Goal: Task Accomplishment & Management: Use online tool/utility

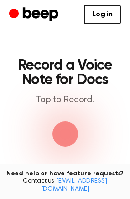
click at [71, 137] on span "button" at bounding box center [64, 134] width 25 height 25
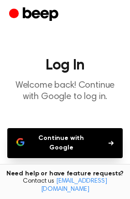
click at [102, 135] on button "Continue with Google" at bounding box center [64, 143] width 115 height 30
click at [53, 72] on h1 "Log In" at bounding box center [64, 65] width 115 height 15
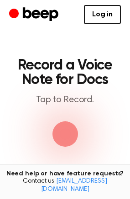
click at [67, 95] on p "Tap to Record." at bounding box center [64, 100] width 97 height 11
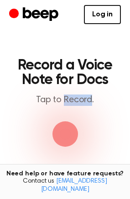
click at [67, 95] on p "Tap to Record." at bounding box center [64, 100] width 97 height 11
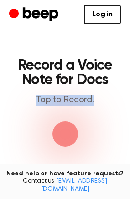
click at [67, 95] on p "Tap to Record." at bounding box center [64, 100] width 97 height 11
click at [61, 125] on span "button" at bounding box center [64, 134] width 25 height 25
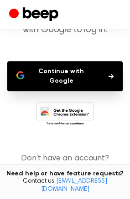
scroll to position [88, 0]
